Goal: Find specific page/section: Find specific page/section

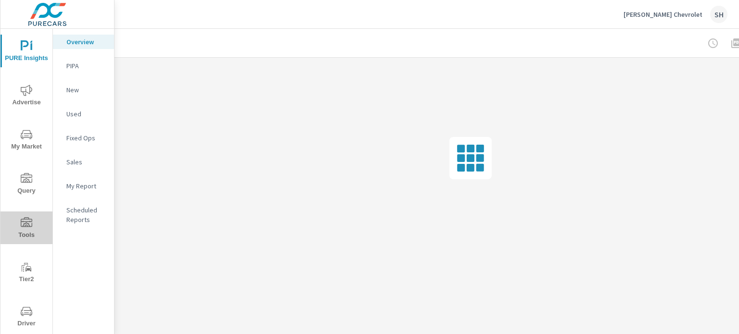
click at [28, 219] on icon "nav menu" at bounding box center [27, 223] width 12 height 10
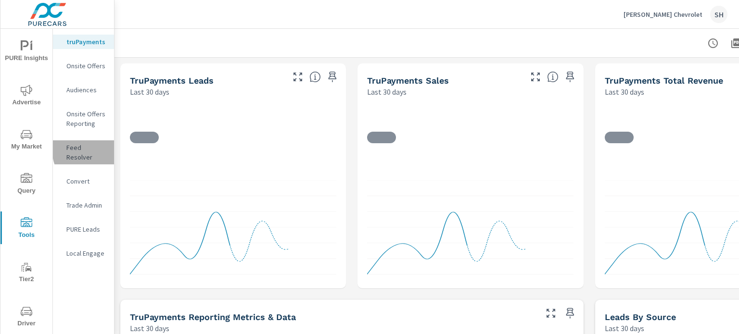
click at [101, 149] on p "Feed Resolver" at bounding box center [86, 152] width 40 height 19
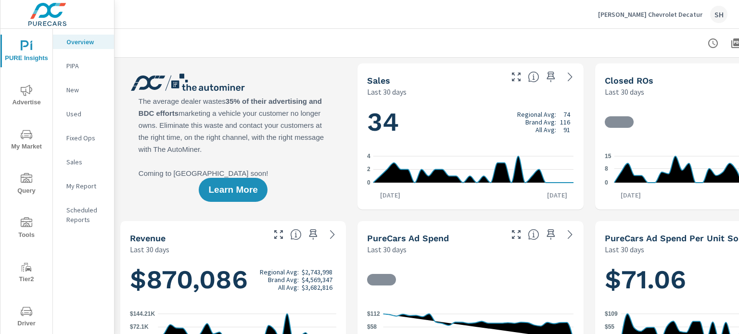
click at [21, 222] on icon "nav menu" at bounding box center [27, 224] width 12 height 12
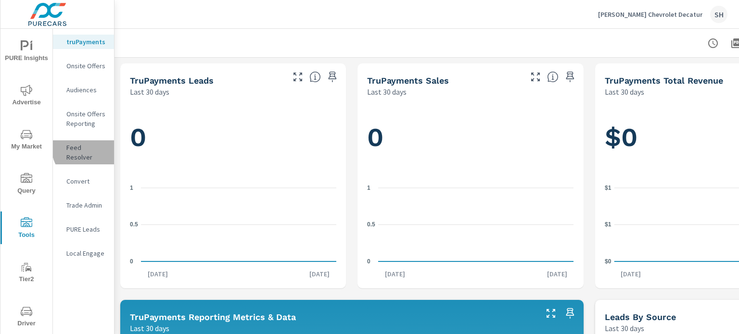
click at [92, 147] on p "Feed Resolver" at bounding box center [86, 152] width 40 height 19
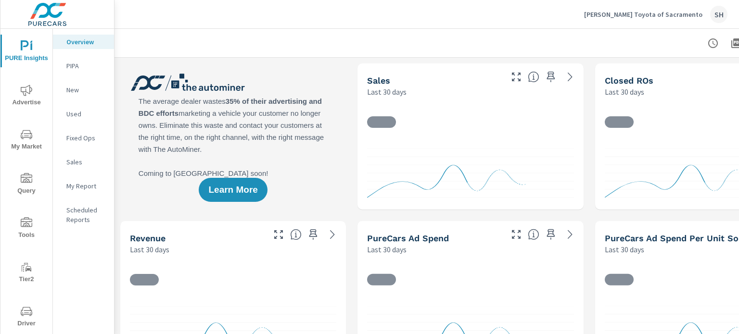
click at [26, 231] on span "Tools" at bounding box center [26, 230] width 46 height 24
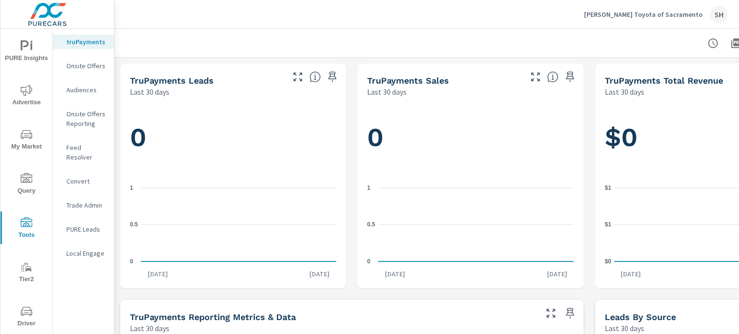
click at [87, 150] on p "Feed Resolver" at bounding box center [86, 152] width 40 height 19
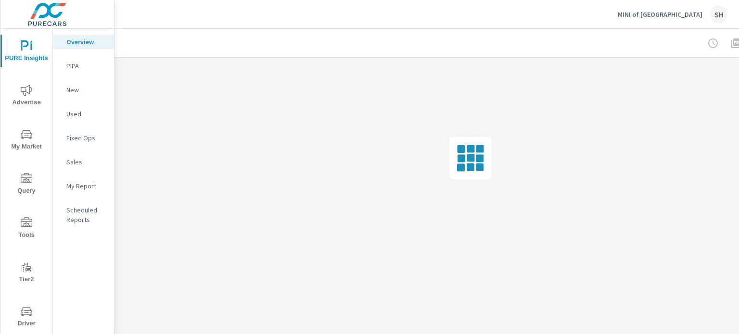
click at [36, 225] on span "Tools" at bounding box center [26, 230] width 46 height 24
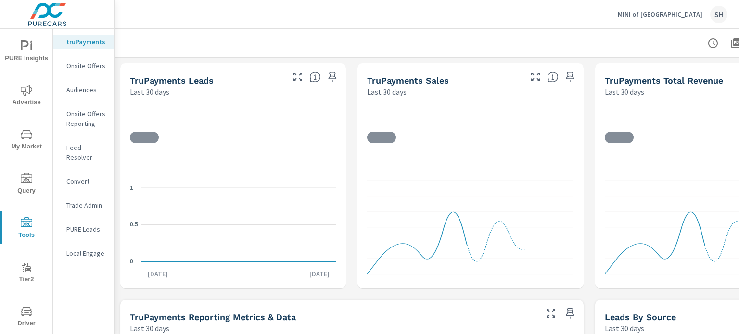
click at [90, 145] on p "Feed Resolver" at bounding box center [86, 152] width 40 height 19
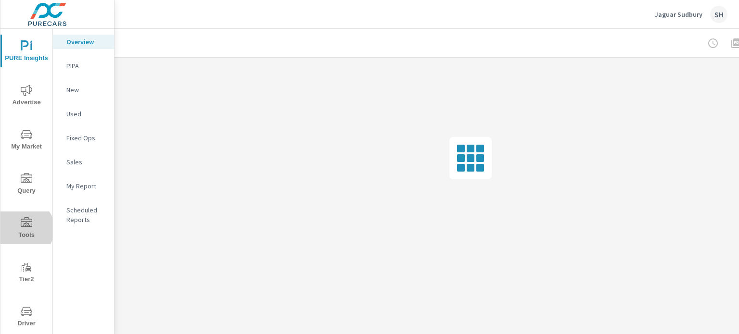
click at [22, 229] on span "Tools" at bounding box center [26, 230] width 46 height 24
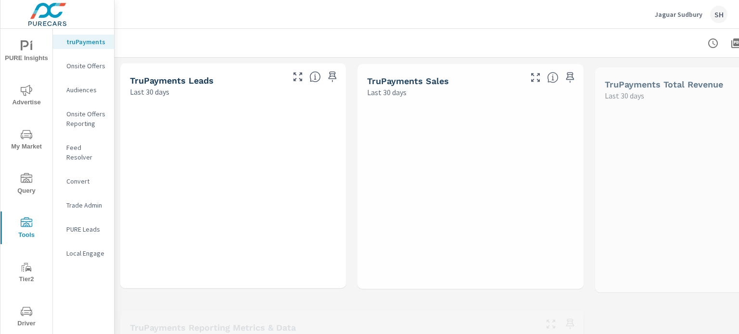
click at [97, 146] on p "Feed Resolver" at bounding box center [86, 152] width 40 height 19
